Goal: Information Seeking & Learning: Find specific fact

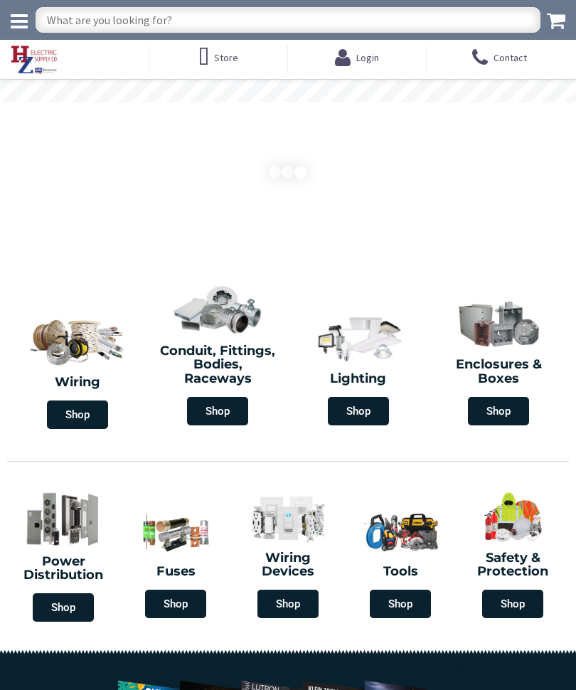
click at [252, 17] on input "text" at bounding box center [288, 20] width 505 height 26
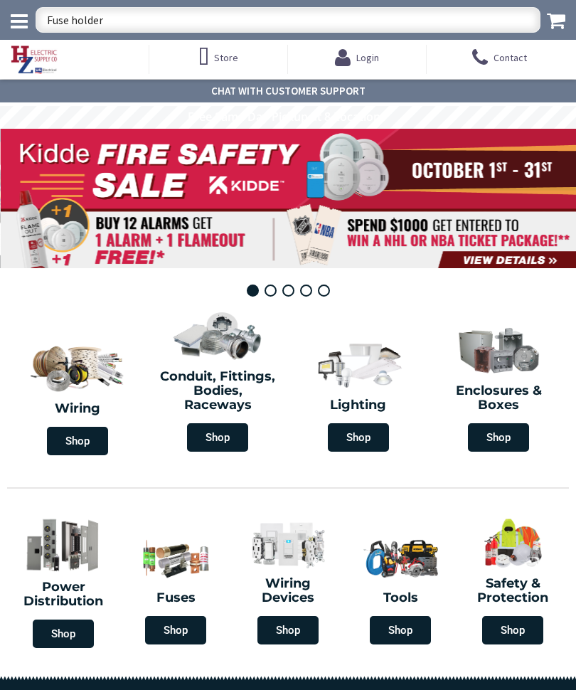
type input "Fuse holder"
click at [11, 16] on icon at bounding box center [19, 21] width 17 height 20
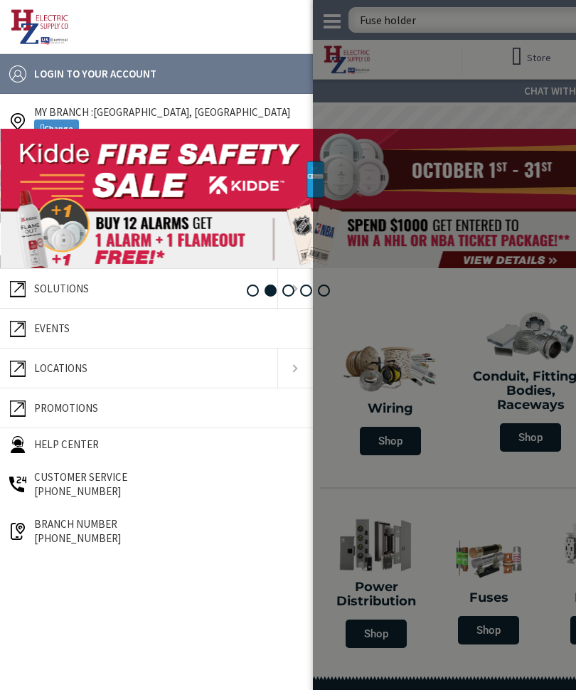
click at [70, 122] on link "Change" at bounding box center [56, 128] width 45 height 18
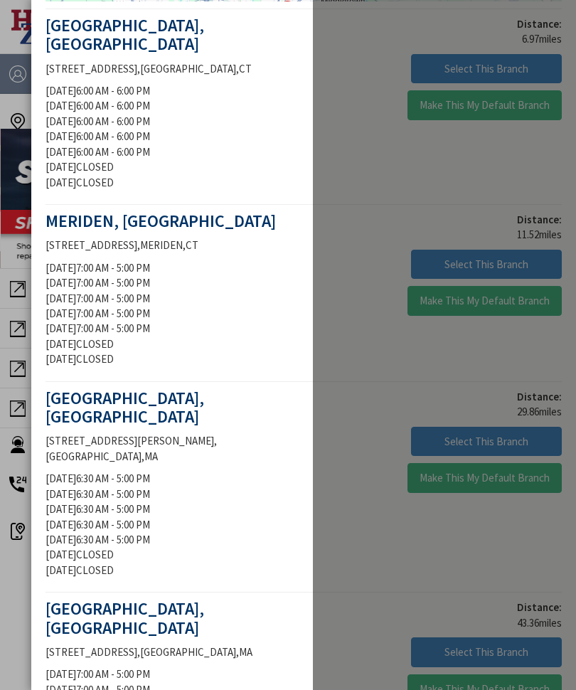
scroll to position [287, 0]
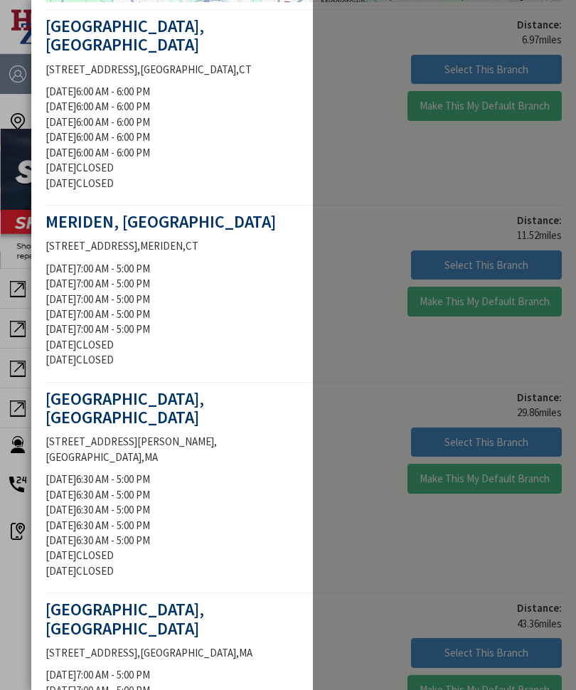
click at [191, 427] on div "SPRINGFIELD, MA 274 TAYLOR STREET , SPRINGFIELD , MA Monday 6:30 AM - 5:00 PM T…" at bounding box center [169, 488] width 269 height 196
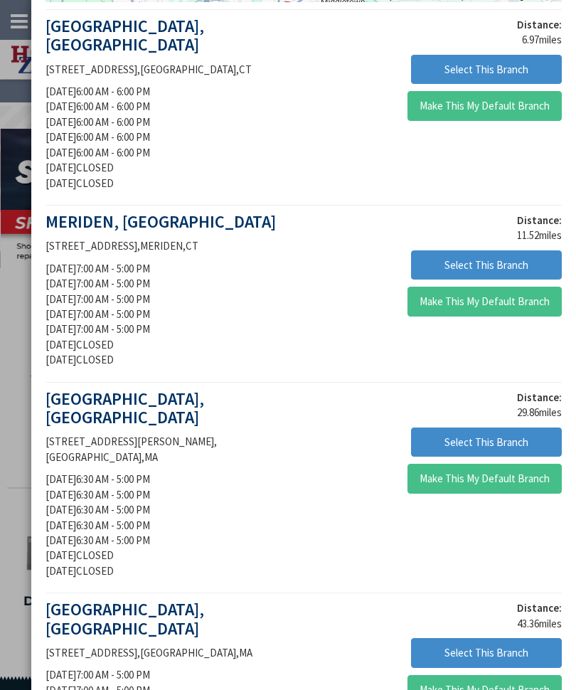
click at [521, 427] on button "Select This Branch" at bounding box center [486, 442] width 151 height 30
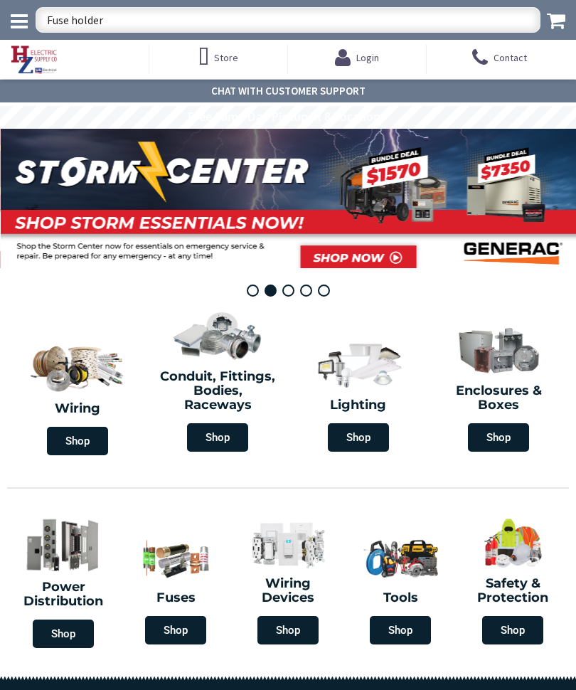
click at [211, 11] on input "Fuse holder" at bounding box center [288, 20] width 505 height 26
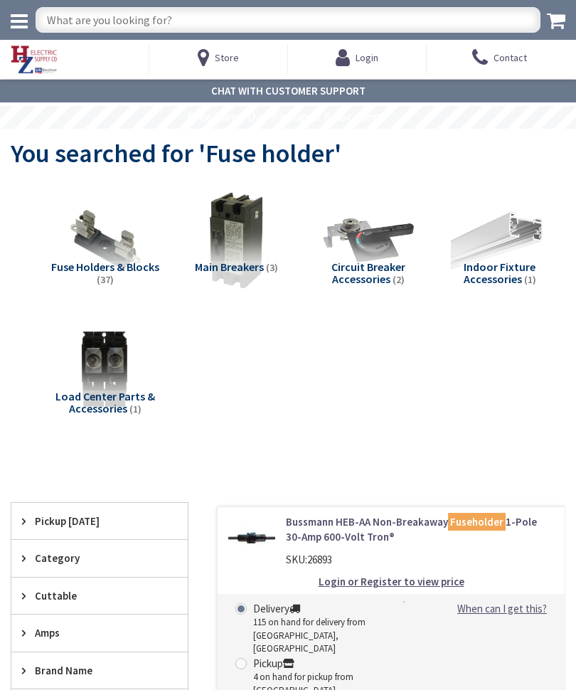
click at [131, 258] on img at bounding box center [105, 240] width 98 height 98
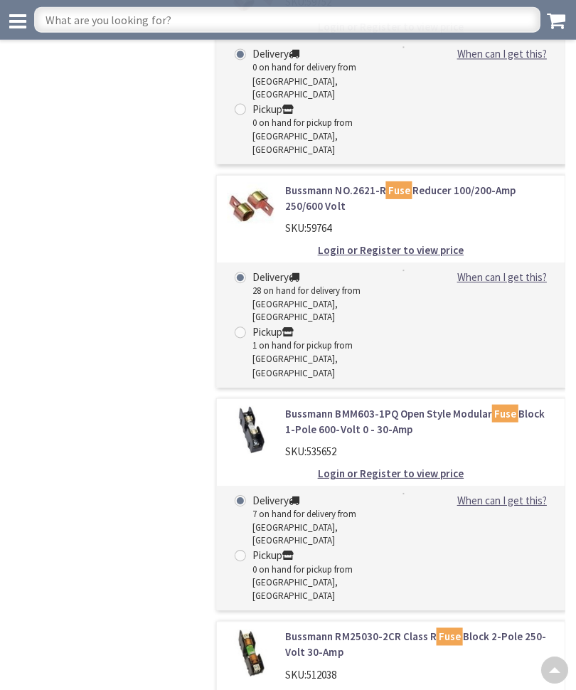
scroll to position [2064, 0]
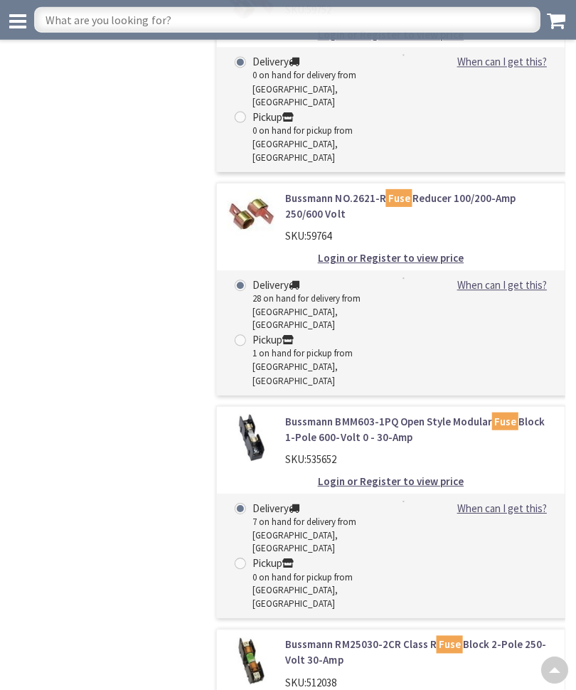
click at [251, 27] on input "text" at bounding box center [288, 20] width 505 height 26
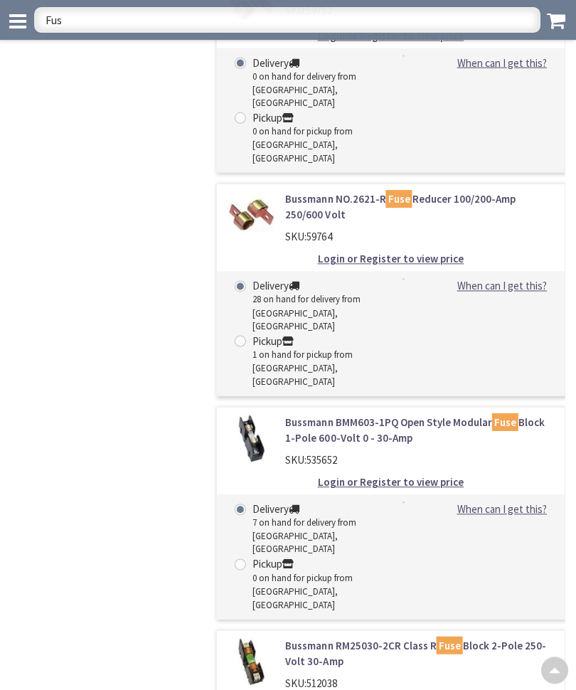
type input "Fuse"
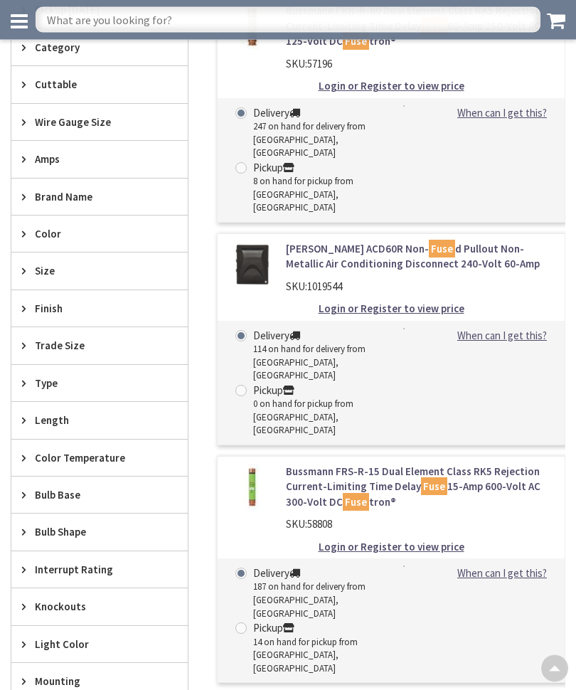
scroll to position [420, 0]
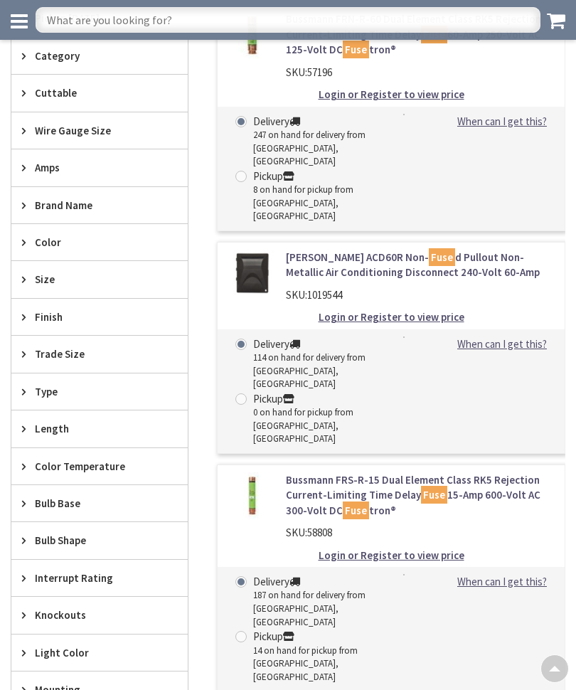
click at [59, 157] on div "Amps" at bounding box center [99, 167] width 176 height 36
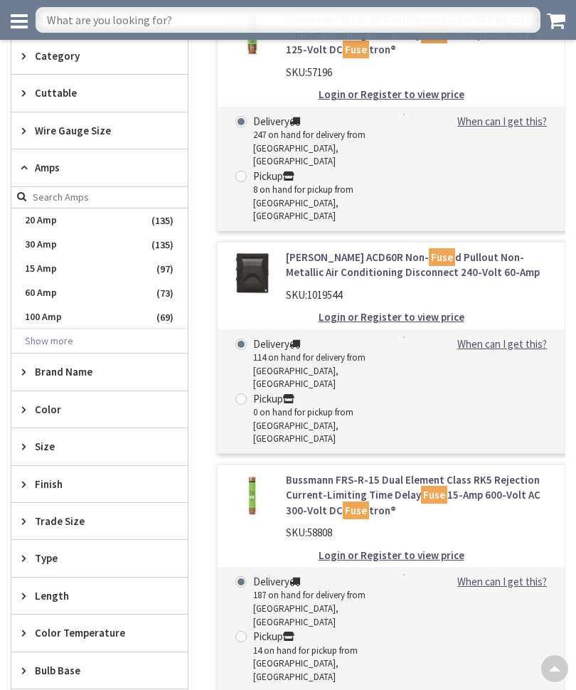
click at [63, 336] on button "Show more" at bounding box center [99, 341] width 176 height 24
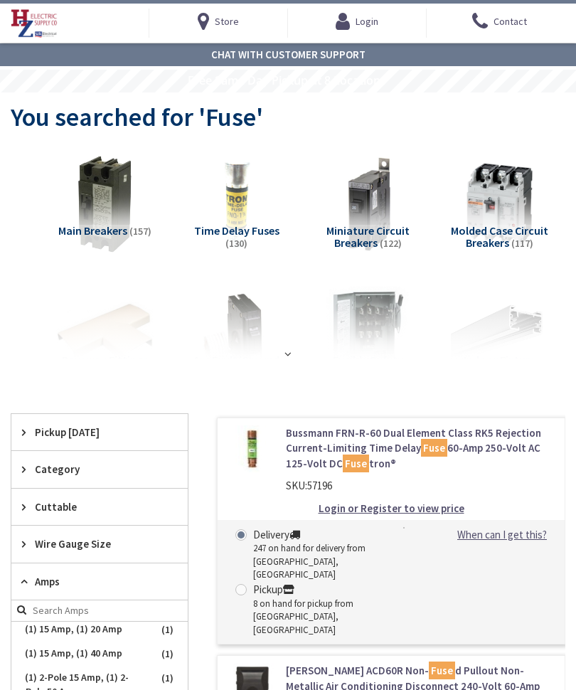
scroll to position [0, 0]
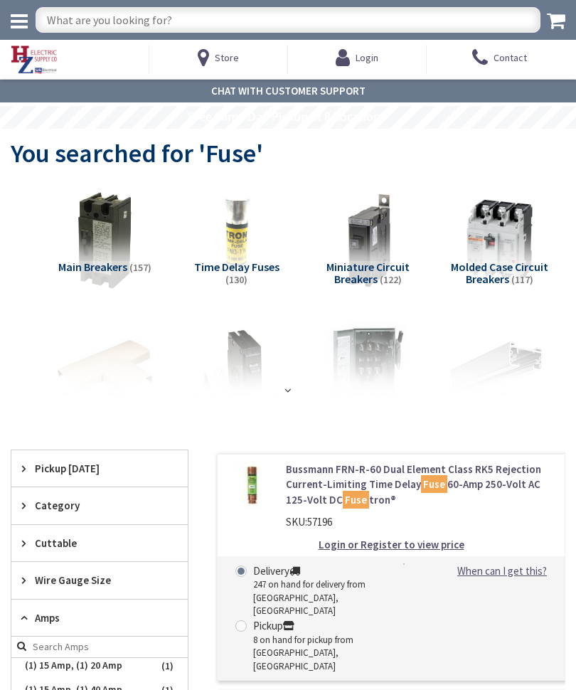
click at [373, 18] on input "text" at bounding box center [288, 20] width 505 height 26
type input "Fuse block"
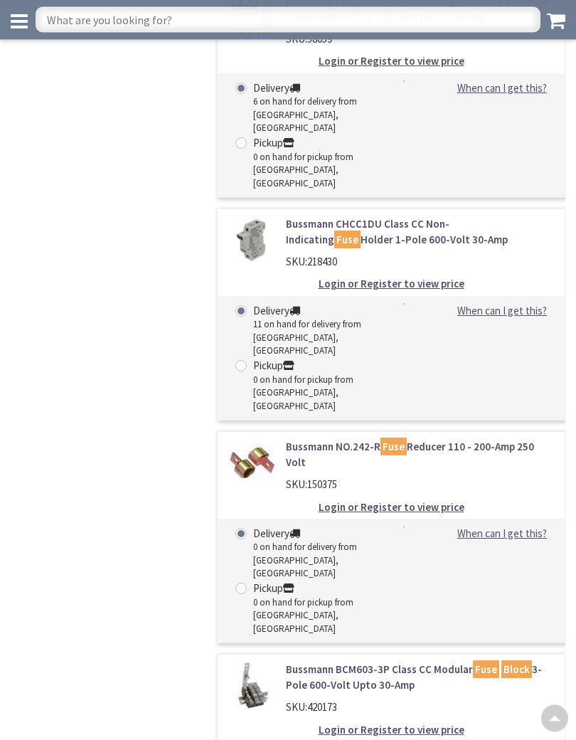
scroll to position [2849, 0]
